Goal: Transaction & Acquisition: Download file/media

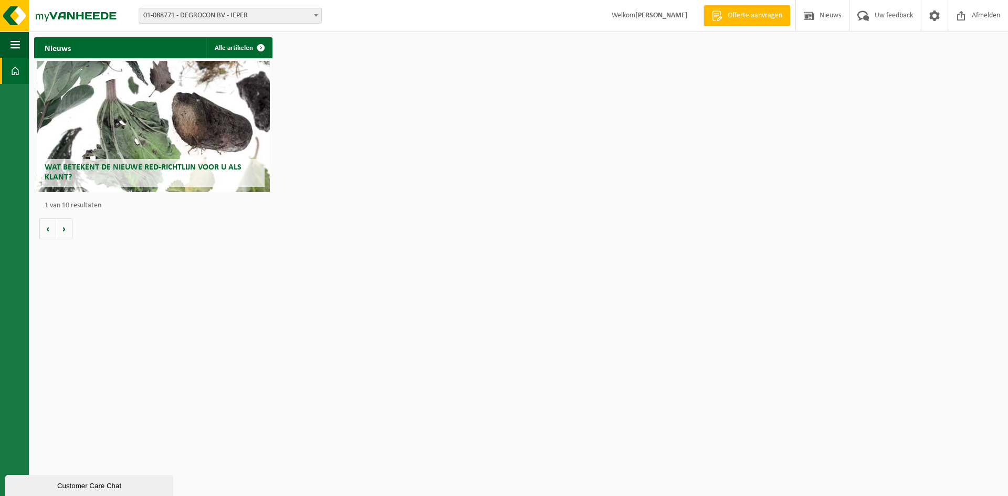
click at [263, 17] on span "01-088771 - DEGROCON BV - IEPER" at bounding box center [230, 15] width 182 height 15
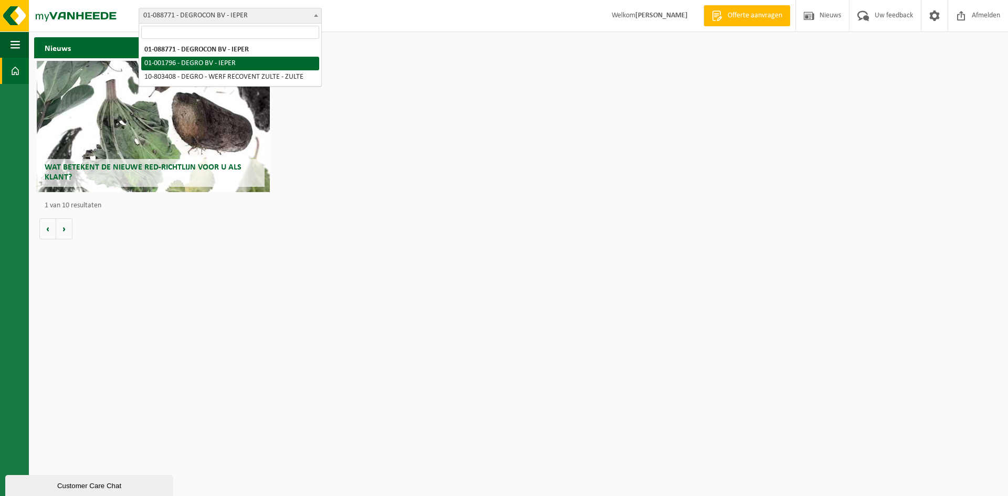
select select "36035"
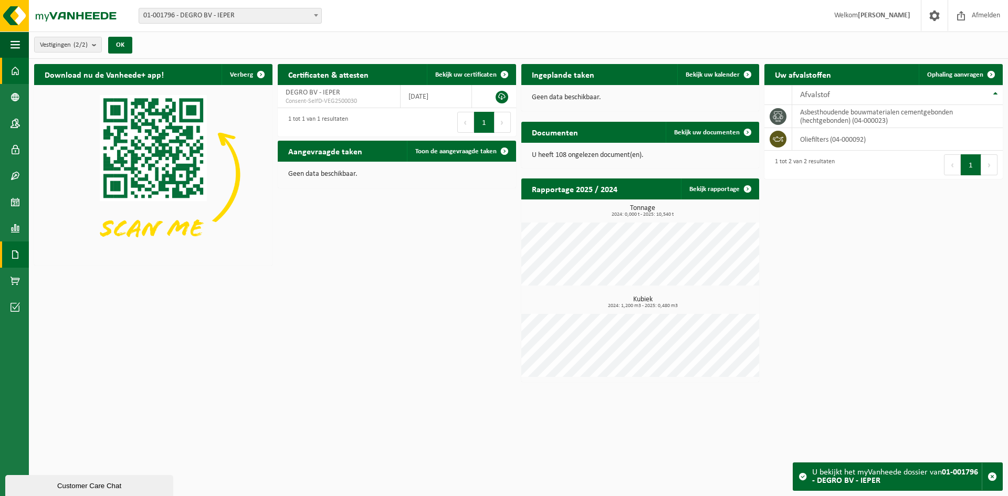
click at [17, 251] on span at bounding box center [15, 255] width 9 height 26
click at [68, 271] on span "Documenten" at bounding box center [80, 277] width 39 height 20
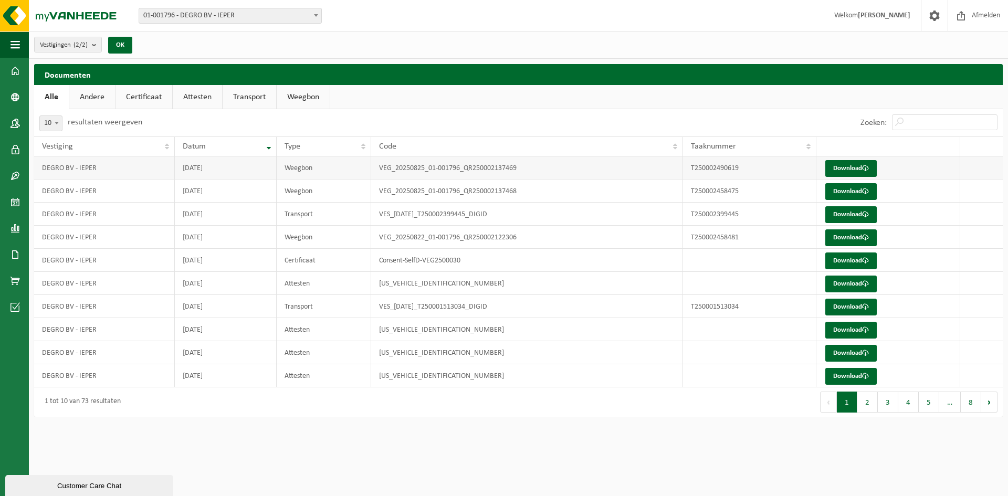
click at [80, 171] on td "DEGRO BV - IEPER" at bounding box center [104, 167] width 141 height 23
click at [857, 170] on link "Download" at bounding box center [850, 168] width 51 height 17
click at [851, 189] on link "Download" at bounding box center [850, 191] width 51 height 17
click at [859, 217] on link "Download" at bounding box center [850, 214] width 51 height 17
click at [861, 236] on link "Download" at bounding box center [850, 237] width 51 height 17
